Goal: Information Seeking & Learning: Learn about a topic

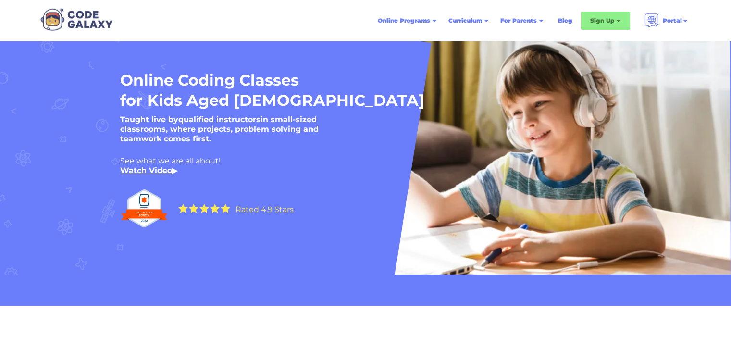
click at [570, 19] on link "Blog" at bounding box center [565, 20] width 26 height 17
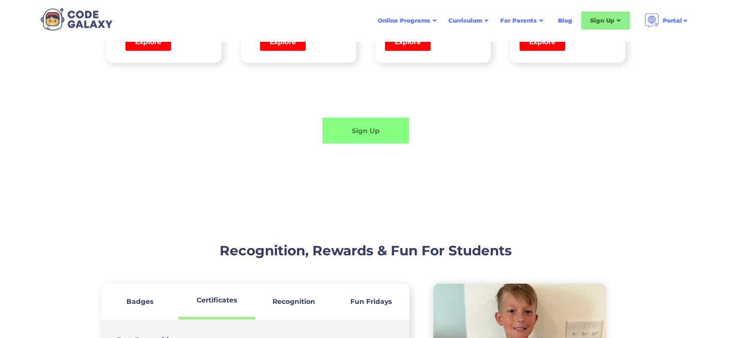
scroll to position [2788, 0]
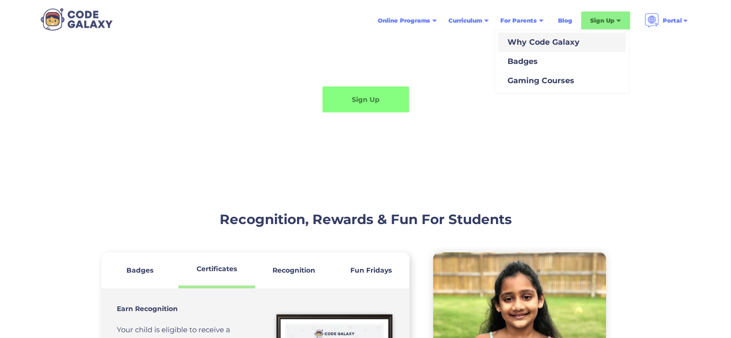
click at [513, 38] on div "Why Code Galaxy" at bounding box center [542, 43] width 76 height 12
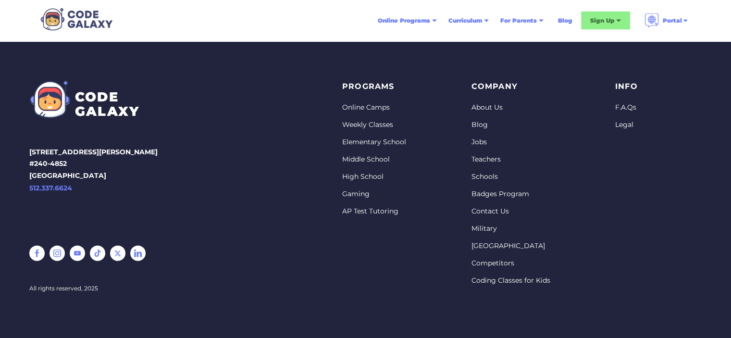
scroll to position [2047, 0]
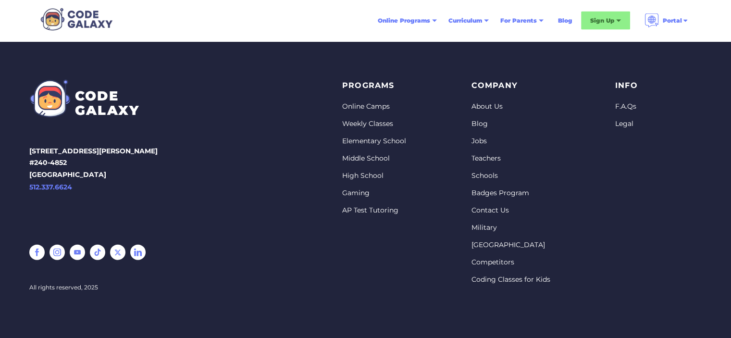
click at [480, 169] on div "Company About Us Blog Jobs Teachers Schools Badges Program Contact Us Military …" at bounding box center [519, 185] width 96 height 212
click at [482, 174] on link "Schools" at bounding box center [510, 176] width 79 height 10
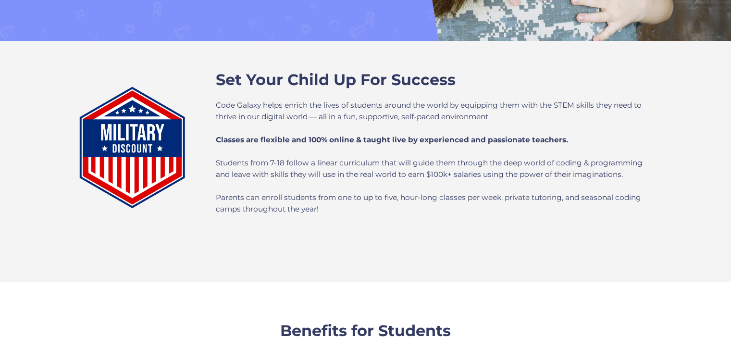
scroll to position [288, 0]
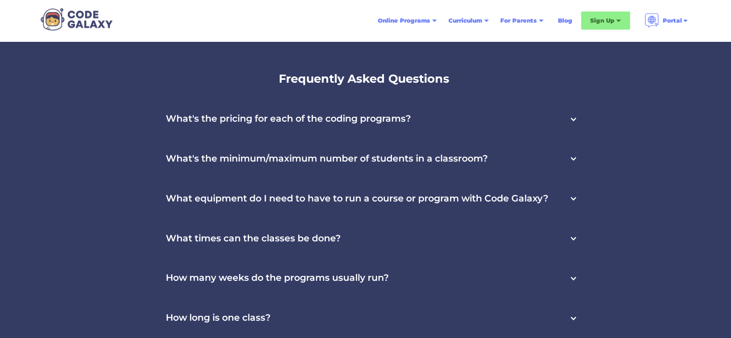
scroll to position [2932, 0]
